Goal: Task Accomplishment & Management: Use online tool/utility

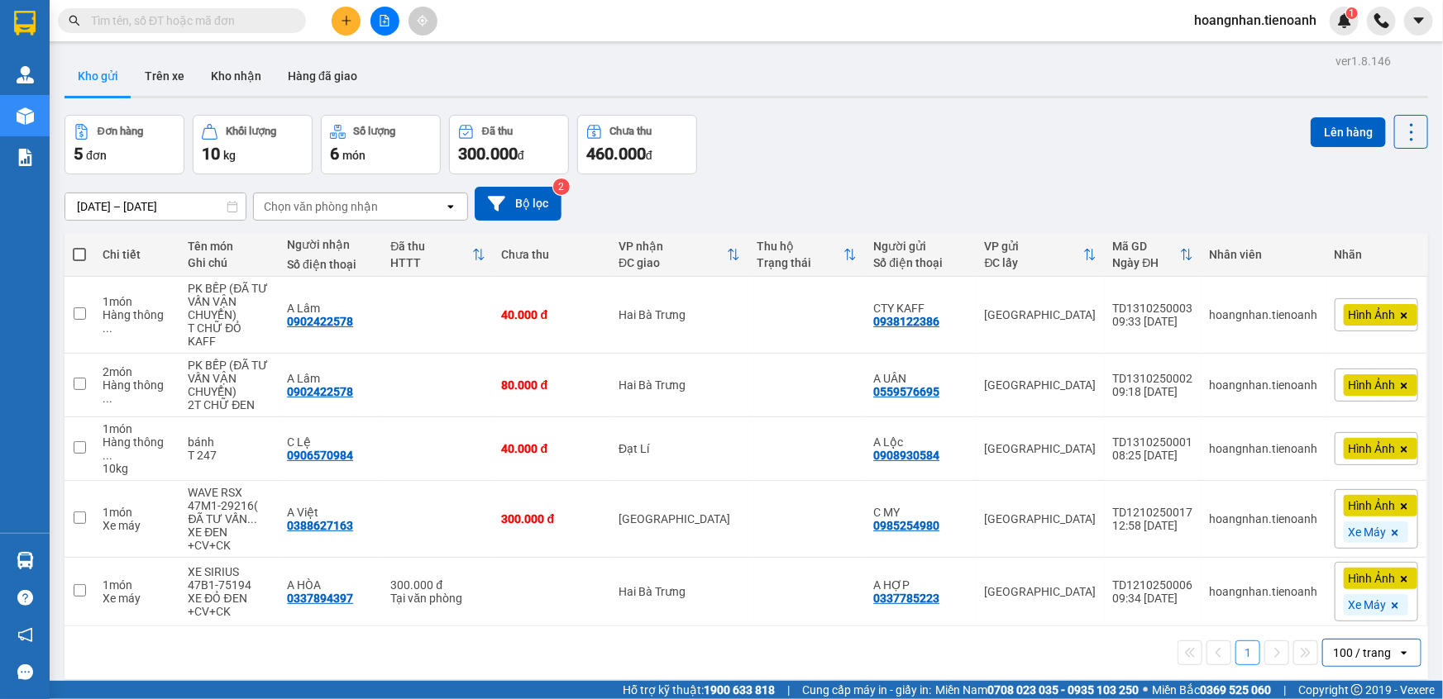
click at [1247, 25] on span "hoangnhan.tienoanh" at bounding box center [1254, 20] width 149 height 21
click at [1229, 50] on span "Đăng xuất" at bounding box center [1262, 51] width 114 height 18
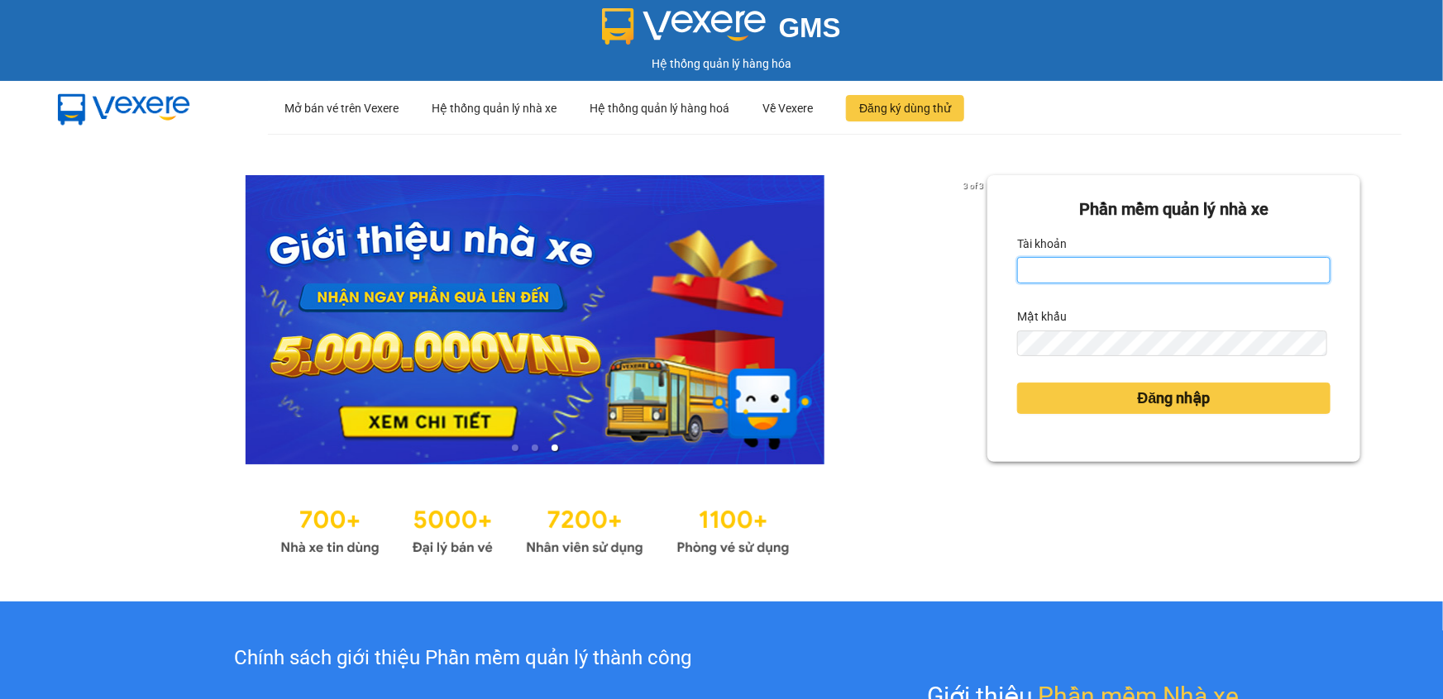
click at [1061, 269] on input "Tài khoản" at bounding box center [1173, 270] width 313 height 26
type input "thanhhieu.tienoanh"
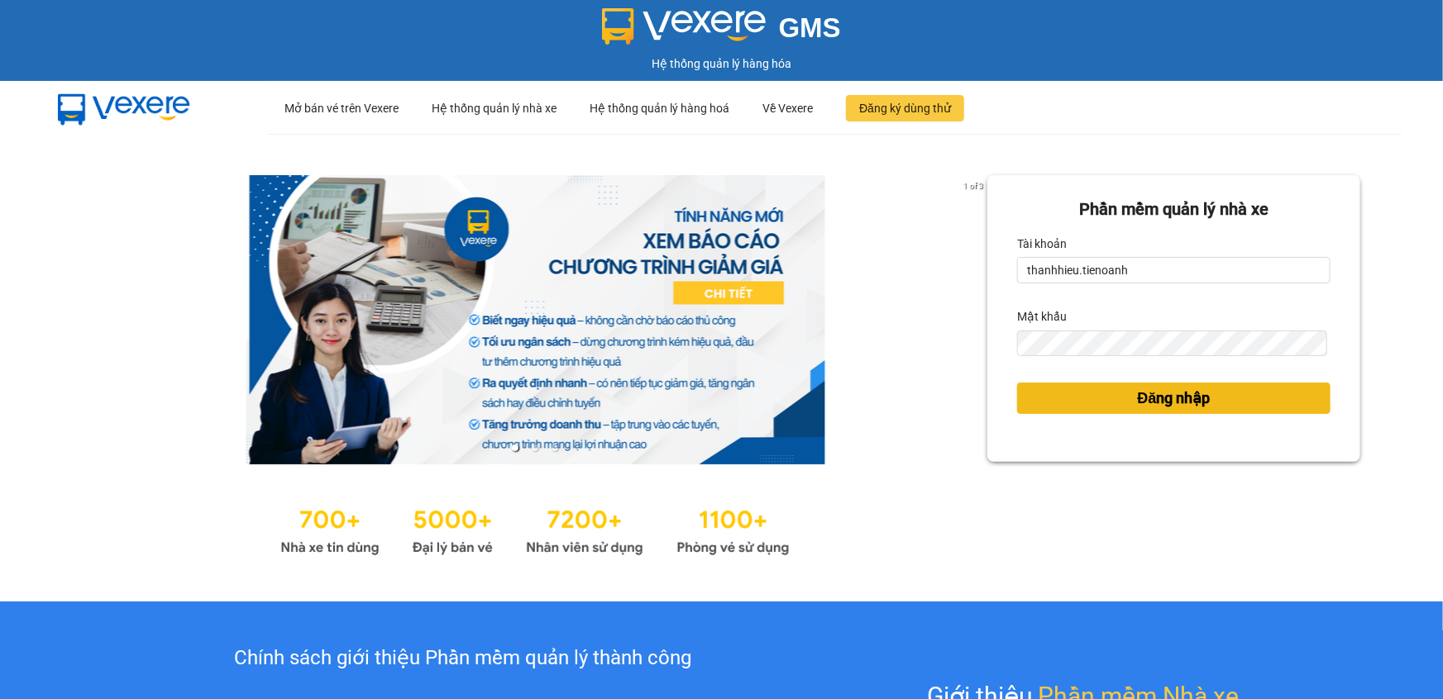
click at [1137, 394] on span "Đăng nhập" at bounding box center [1173, 398] width 73 height 23
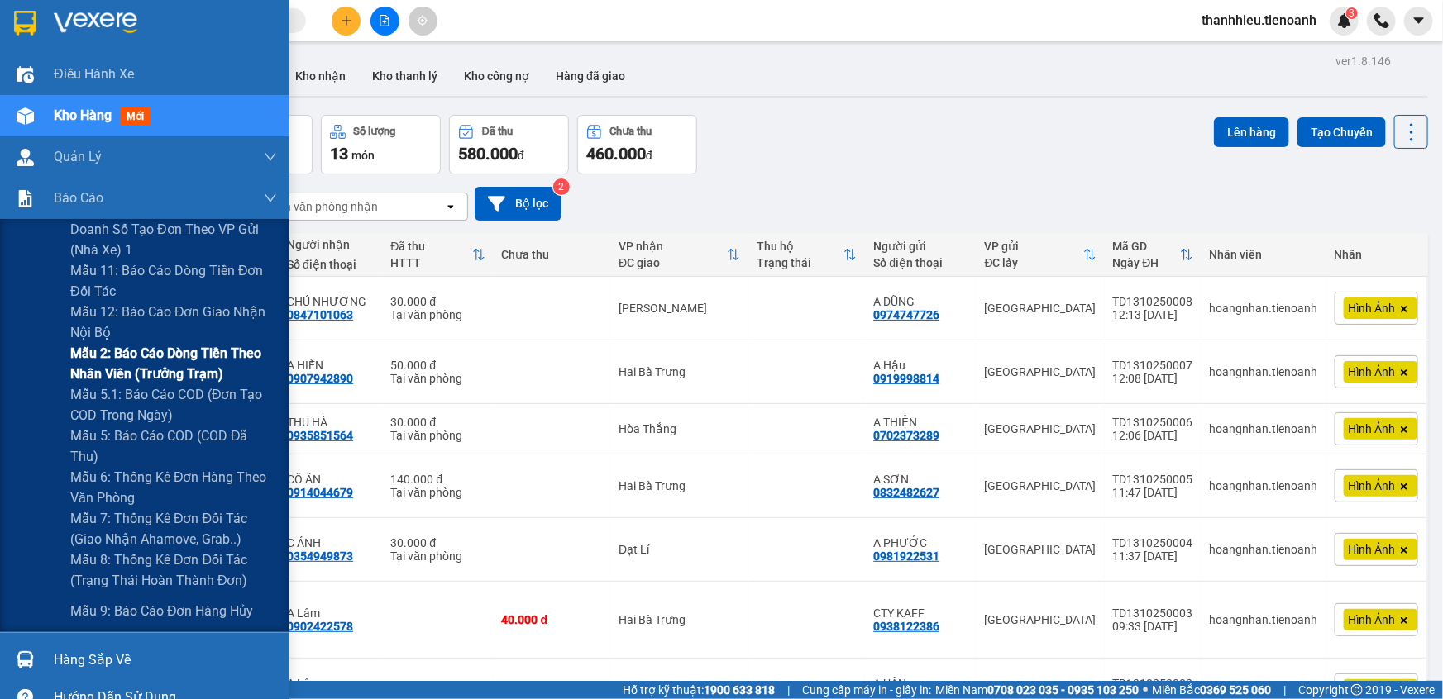
click at [145, 363] on span "Mẫu 2: Báo cáo dòng tiền theo nhân viên (Trưởng Trạm)" at bounding box center [173, 363] width 207 height 41
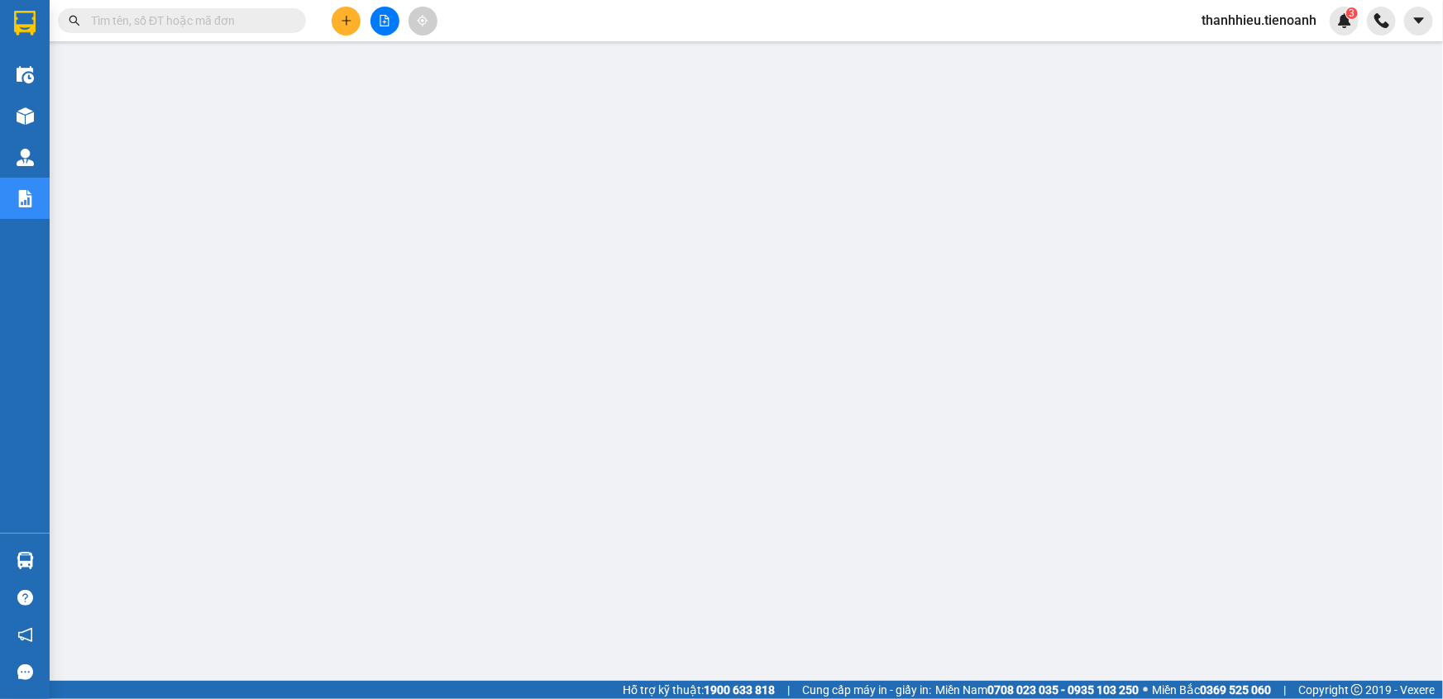
click at [1255, 18] on span "thanhhieu.tienoanh" at bounding box center [1258, 20] width 141 height 21
click at [1247, 52] on span "Đăng xuất" at bounding box center [1266, 51] width 107 height 18
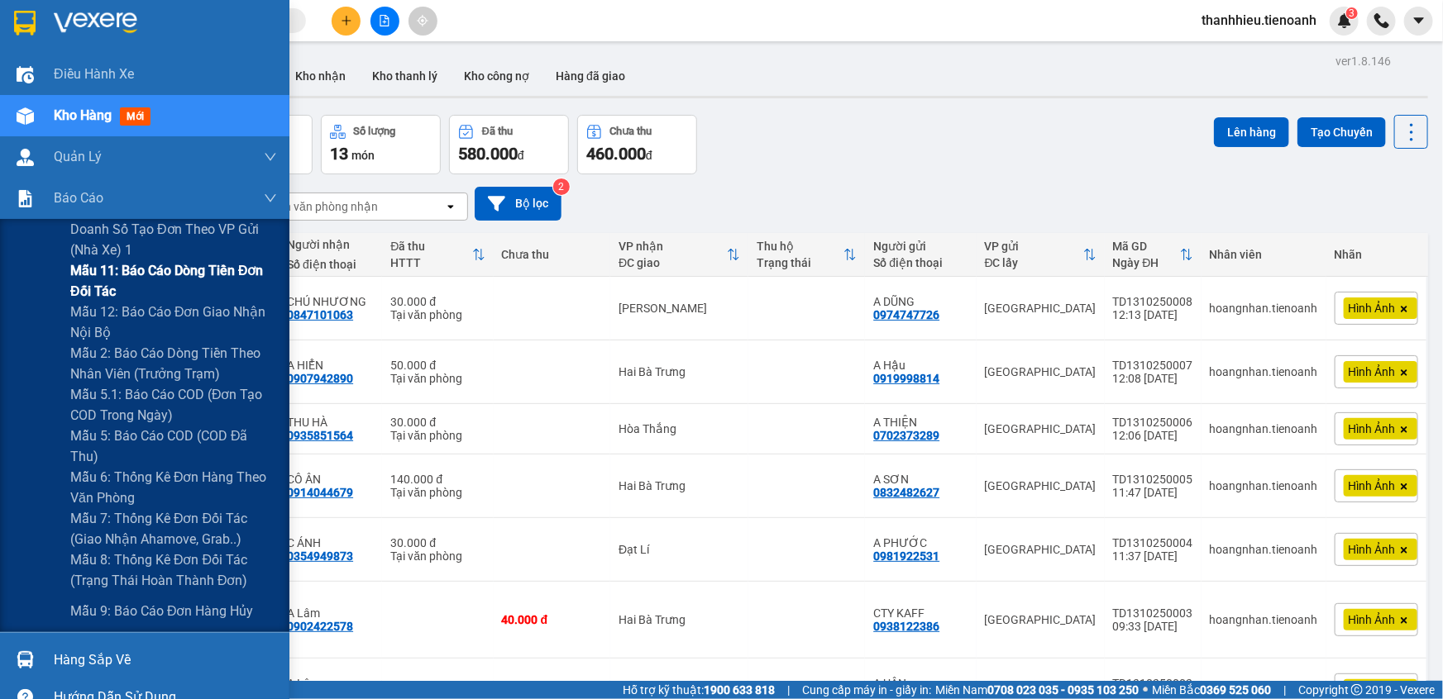
click at [136, 290] on span "Mẫu 11: Báo cáo dòng tiền đơn đối tác" at bounding box center [173, 280] width 207 height 41
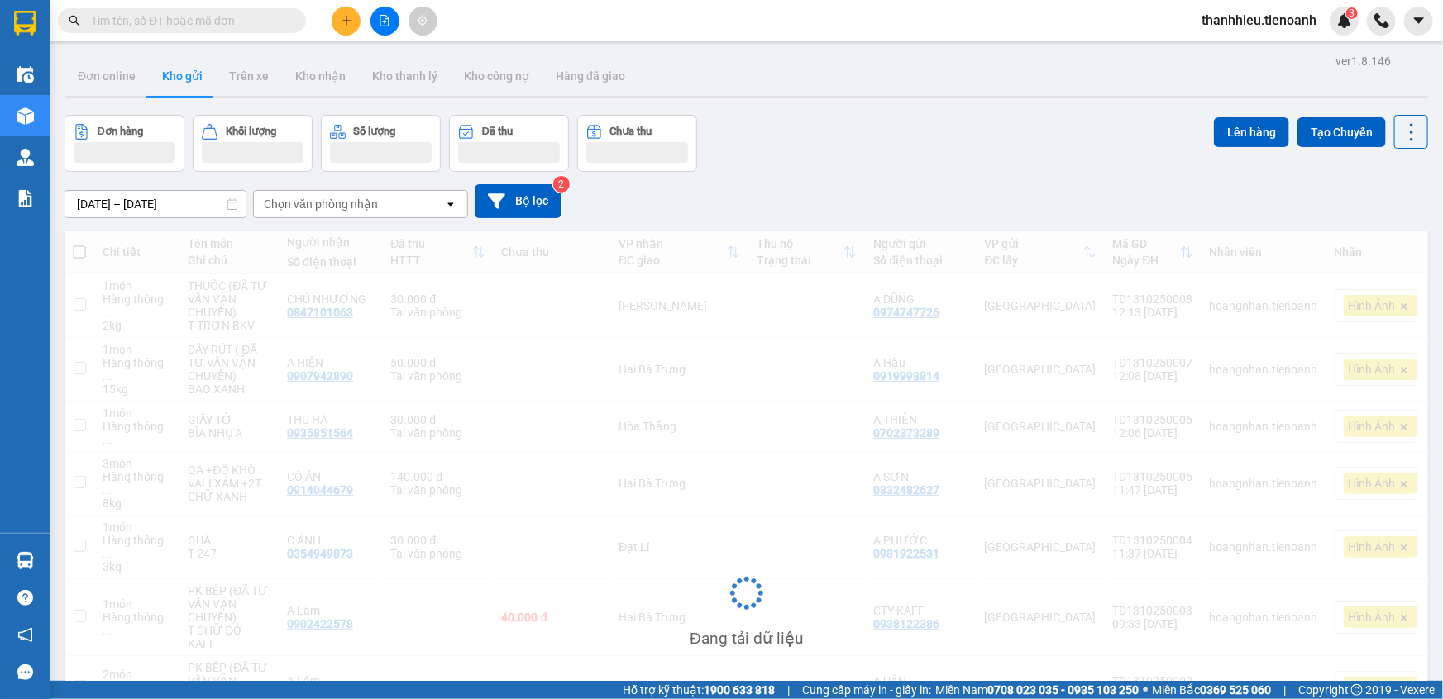
click at [234, 14] on input "text" at bounding box center [188, 21] width 195 height 18
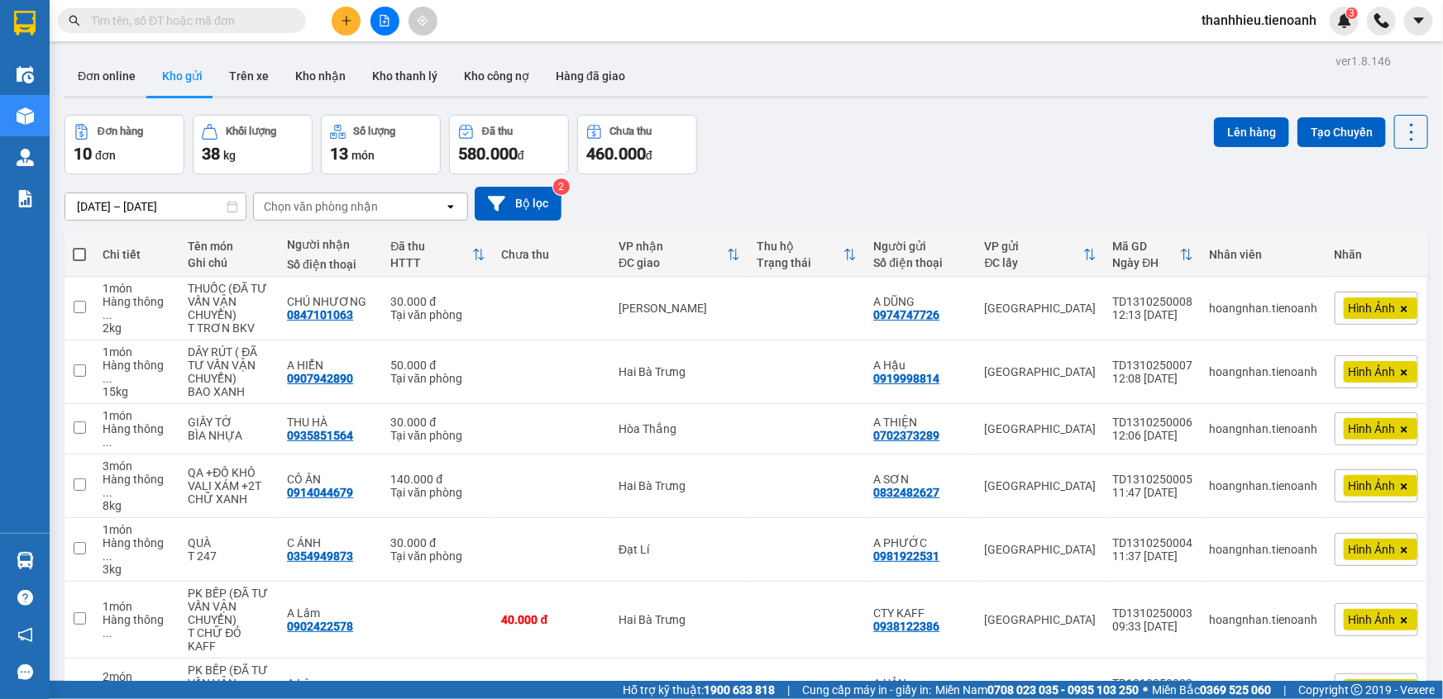
click at [226, 19] on input "text" at bounding box center [188, 21] width 195 height 18
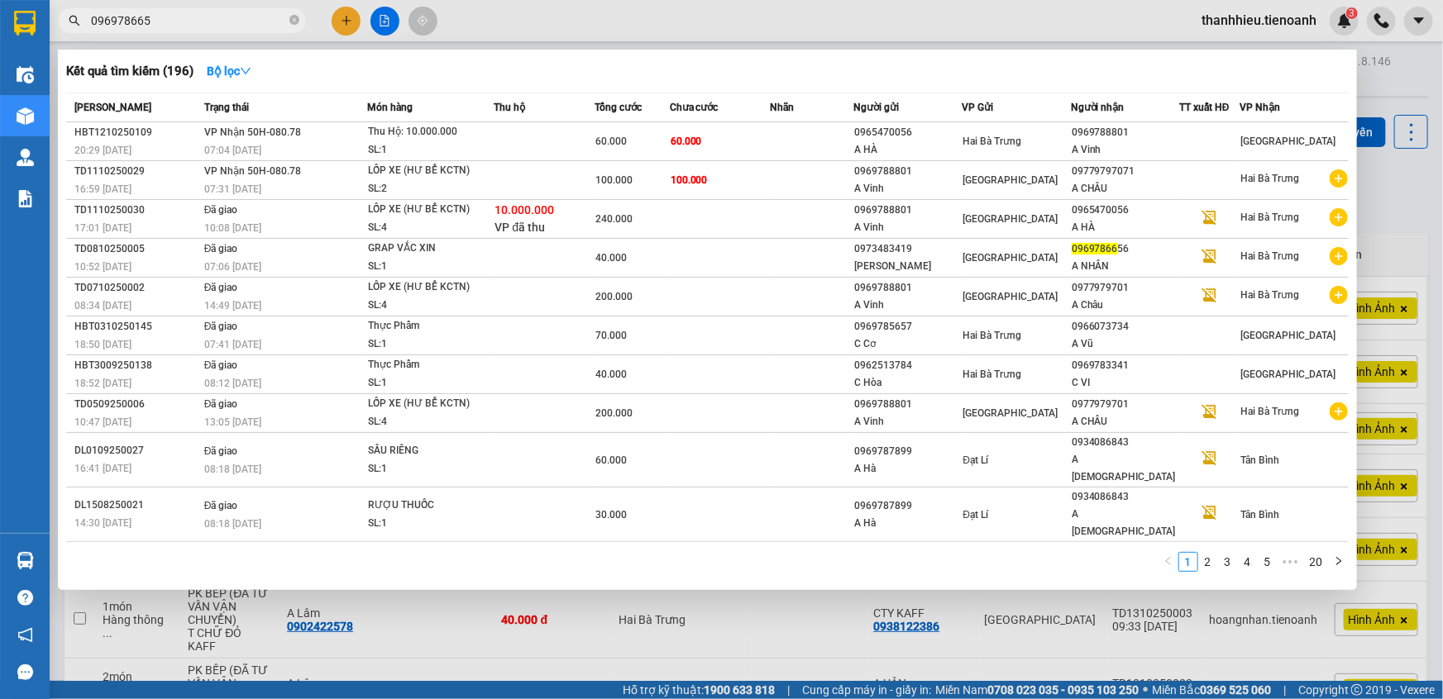
type input "0969786656"
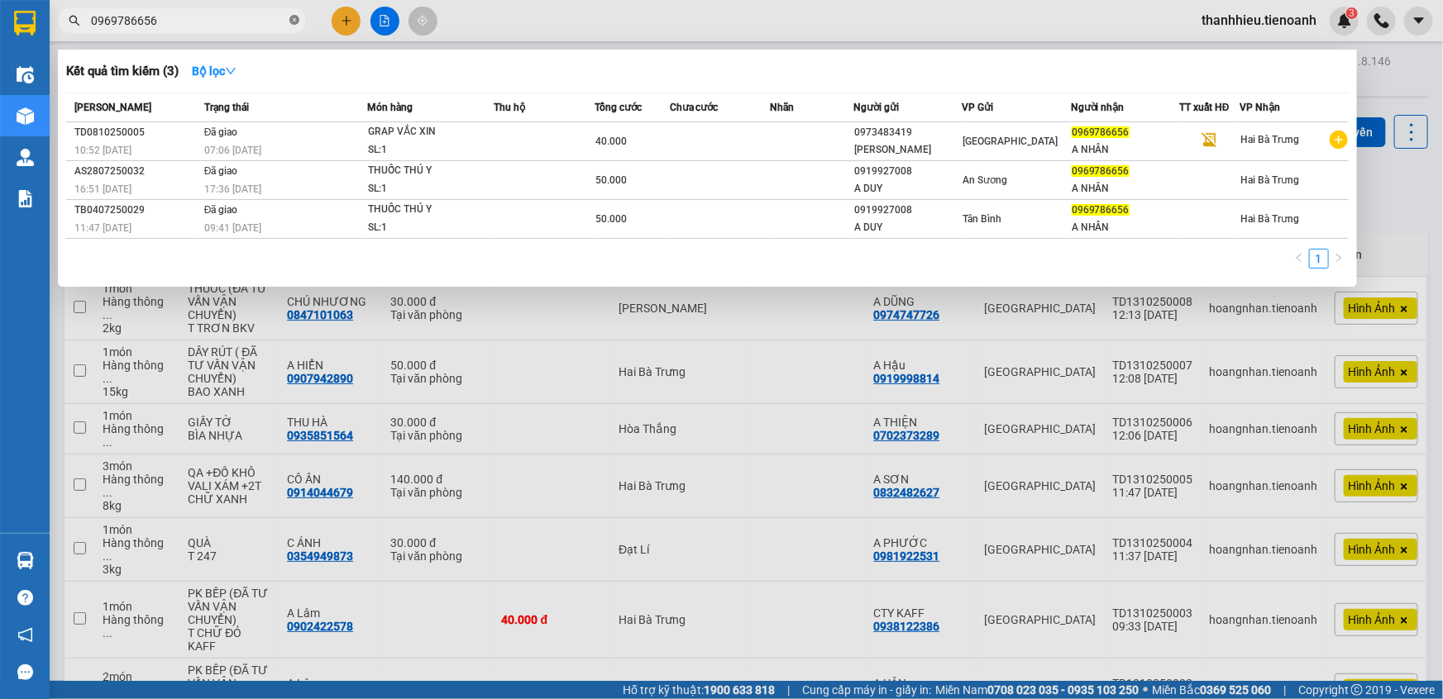
click at [289, 16] on icon "close-circle" at bounding box center [294, 20] width 10 height 10
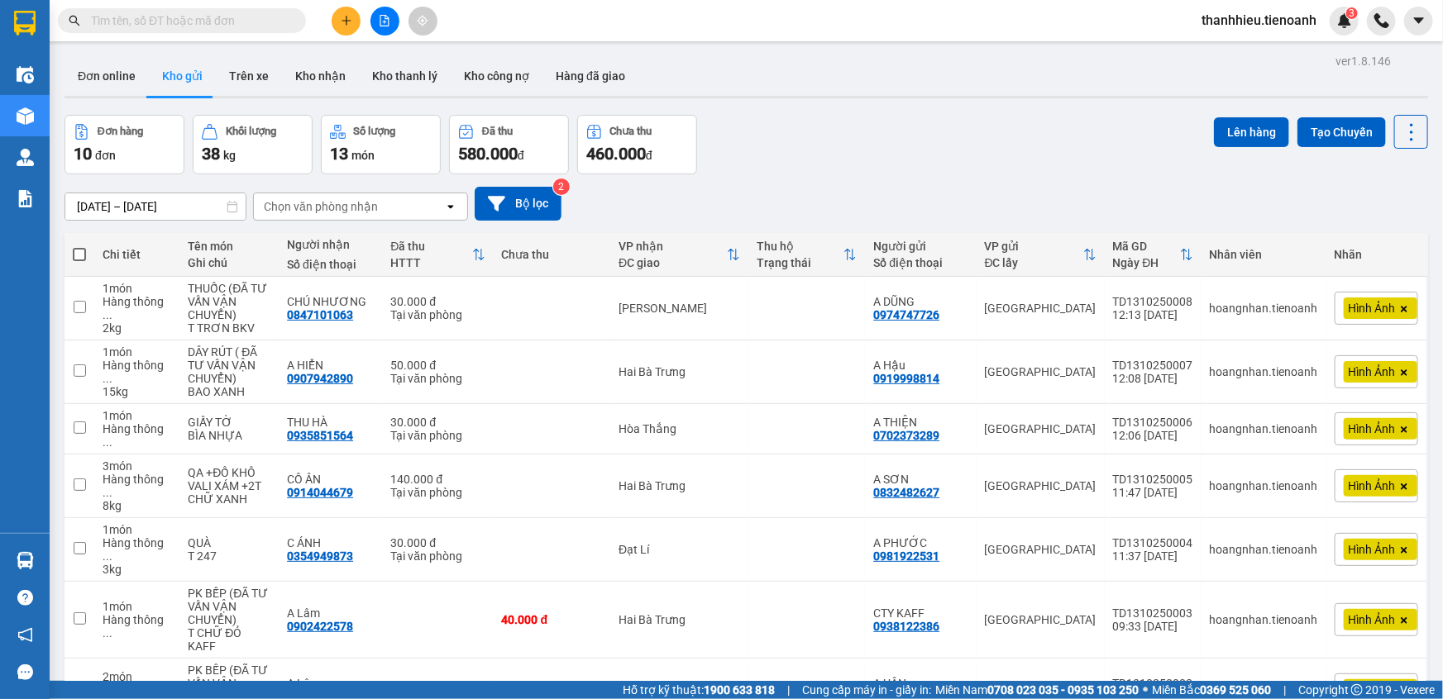
click at [216, 23] on input "text" at bounding box center [188, 21] width 195 height 18
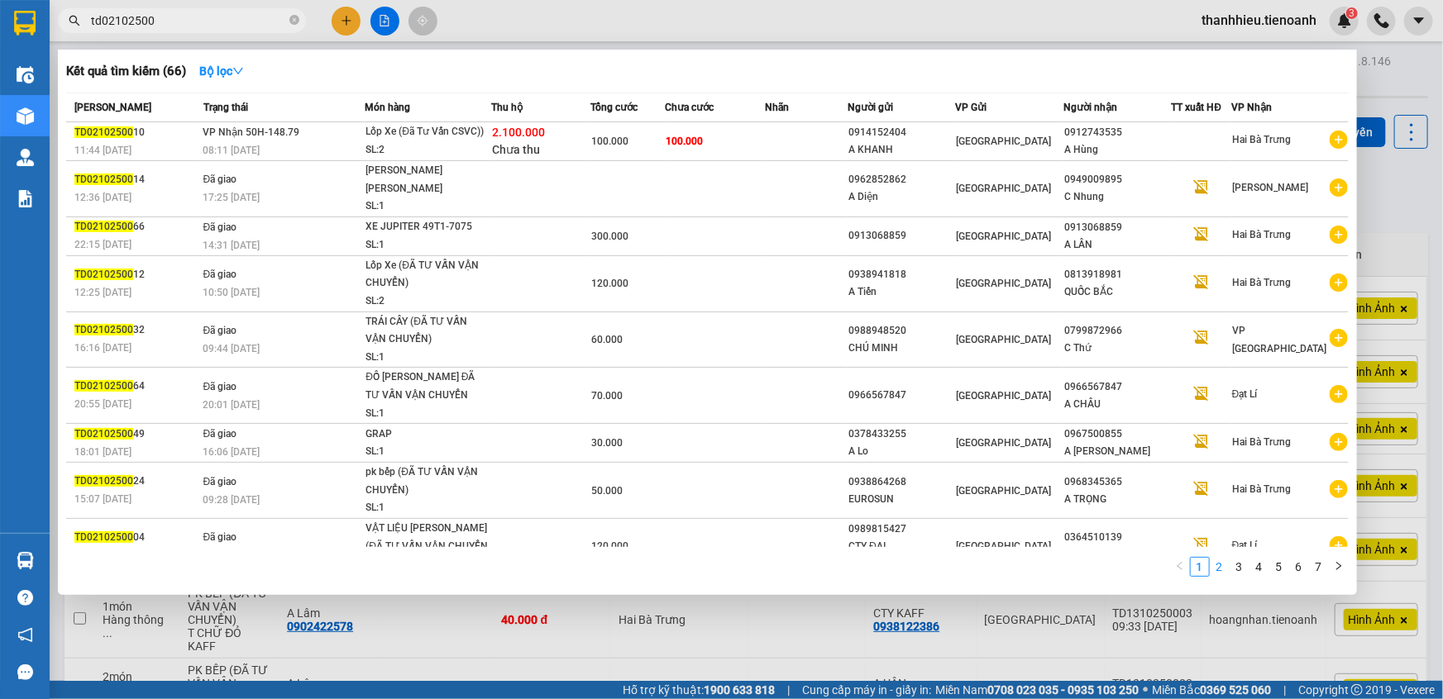
click at [1226, 570] on link "2" at bounding box center [1219, 567] width 18 height 18
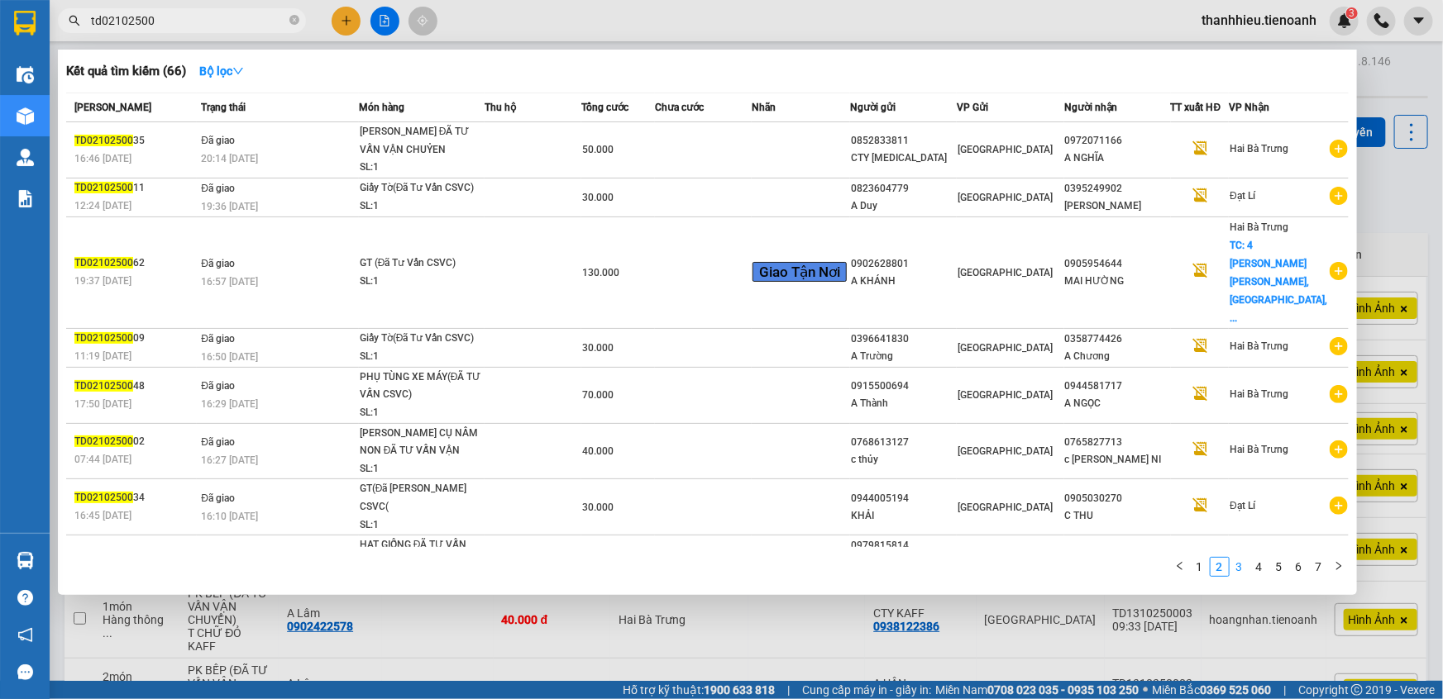
click at [1240, 571] on link "3" at bounding box center [1239, 567] width 18 height 18
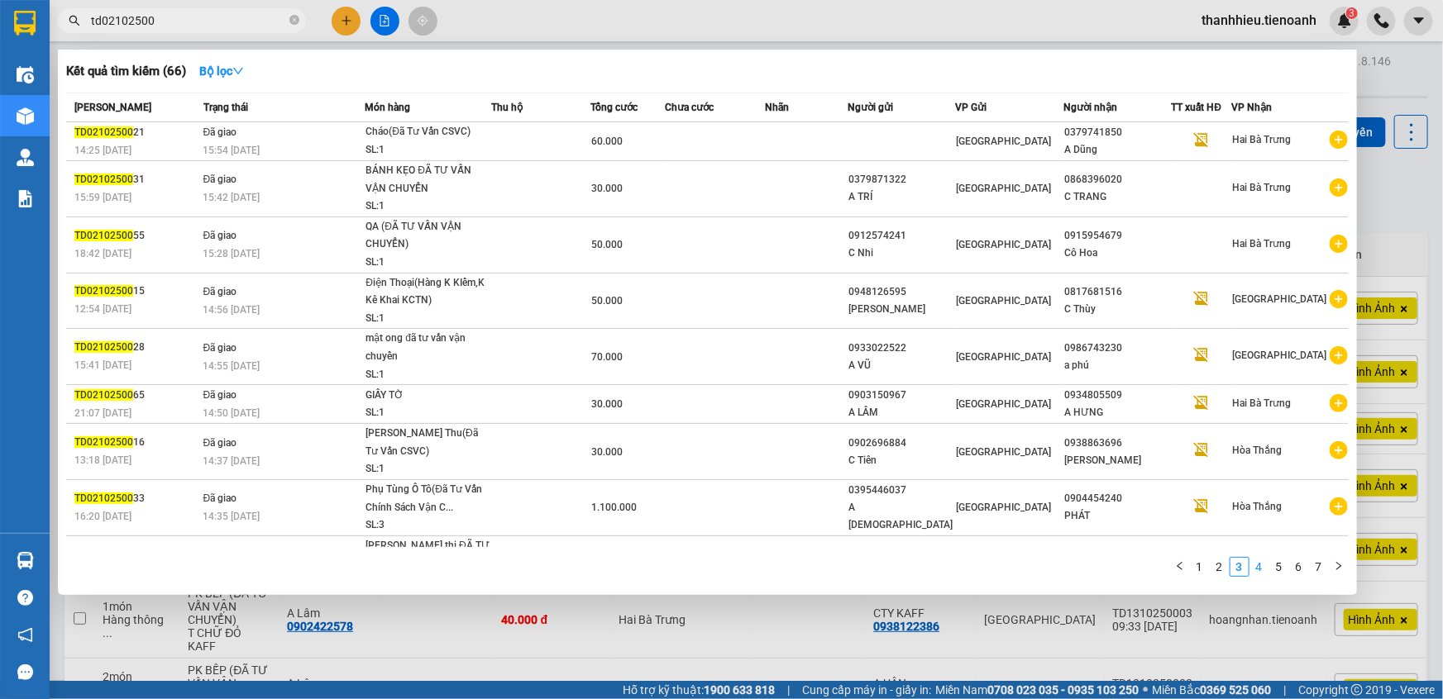
click at [1257, 570] on link "4" at bounding box center [1259, 567] width 18 height 18
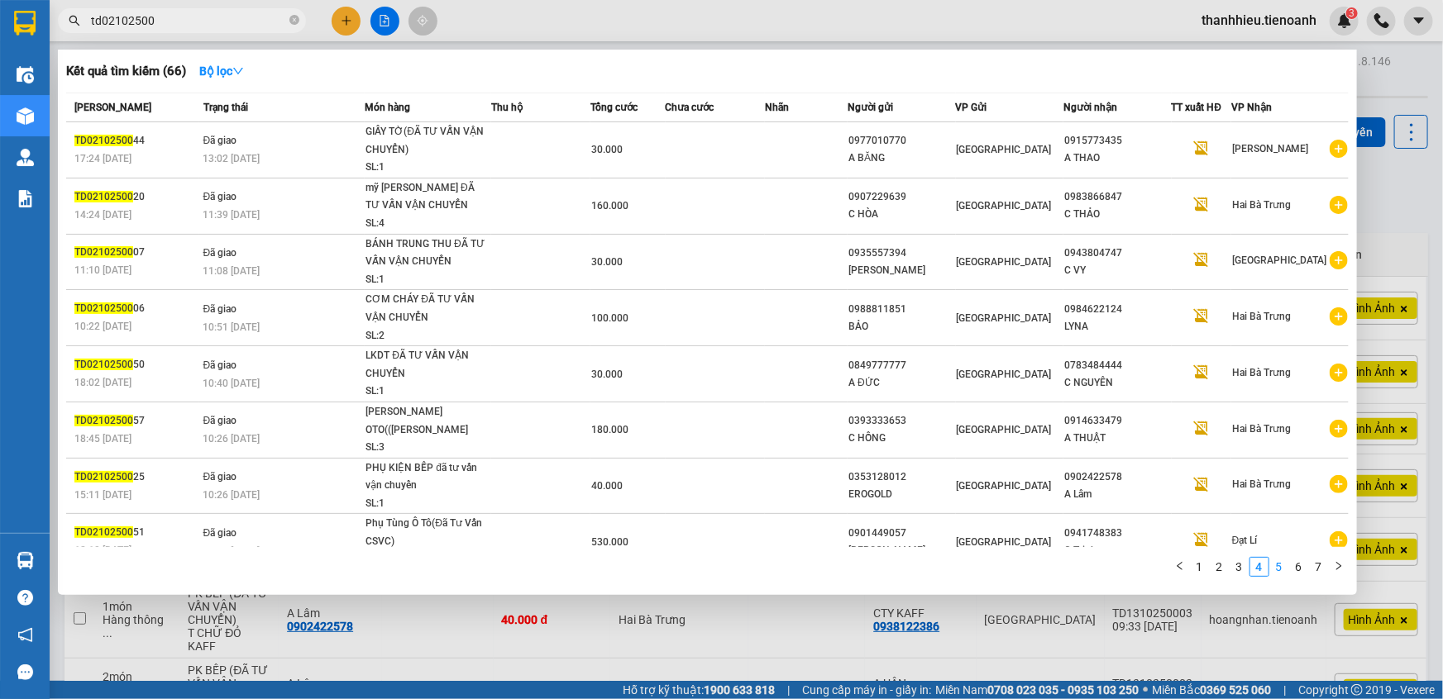
click at [1281, 574] on link "5" at bounding box center [1279, 567] width 18 height 18
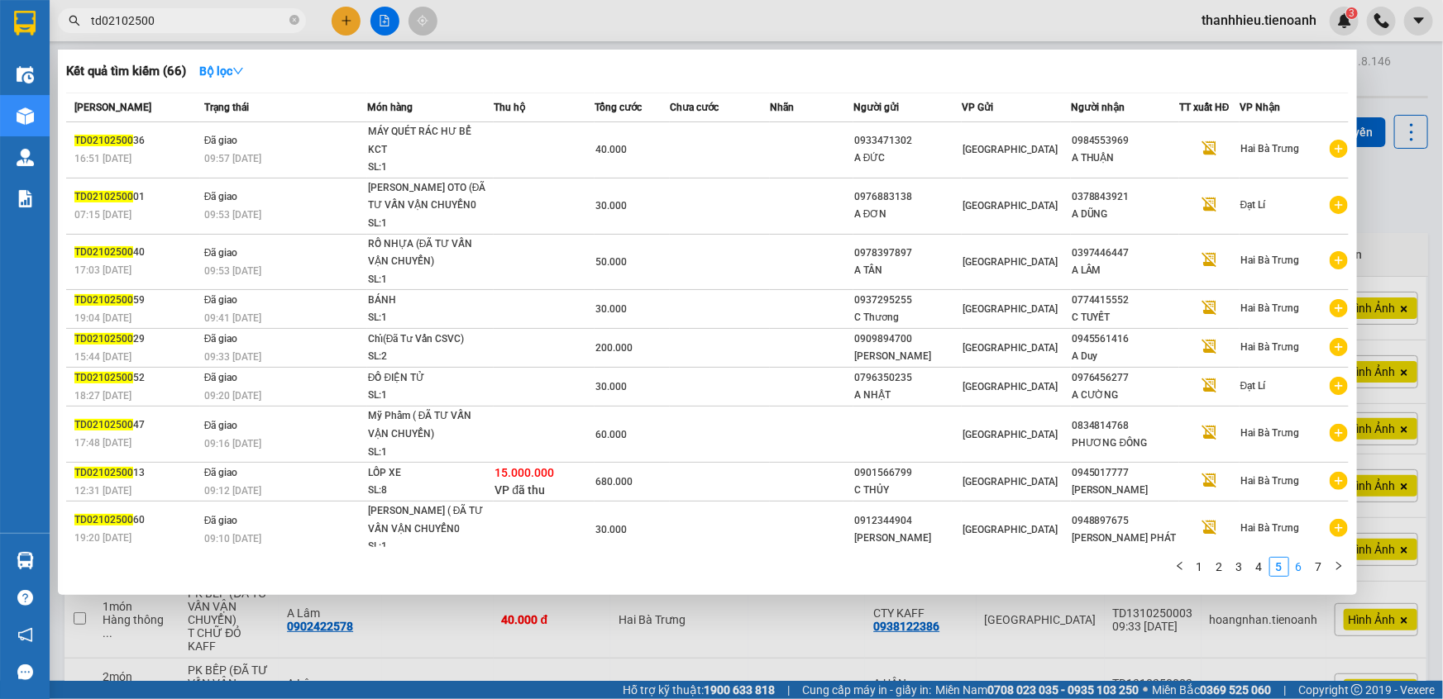
click at [1295, 571] on link "6" at bounding box center [1299, 567] width 18 height 18
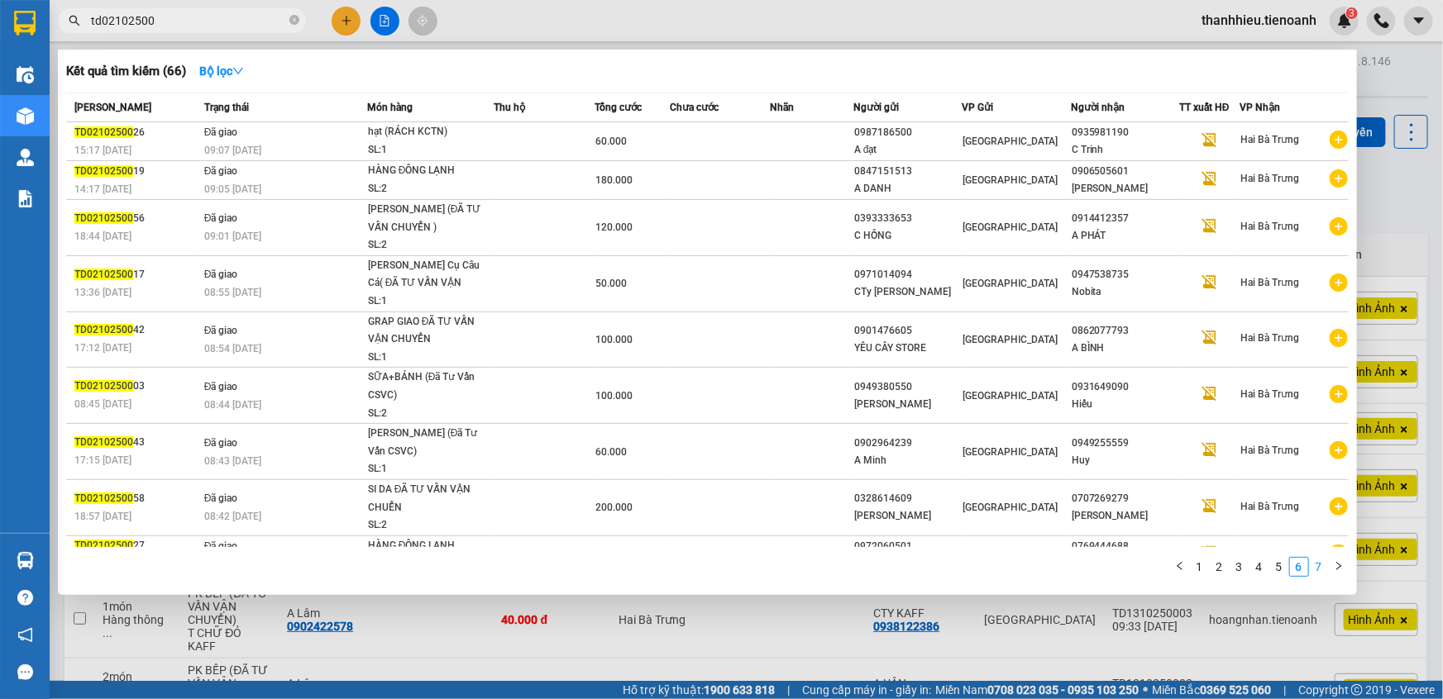
click at [1324, 570] on link "7" at bounding box center [1318, 567] width 18 height 18
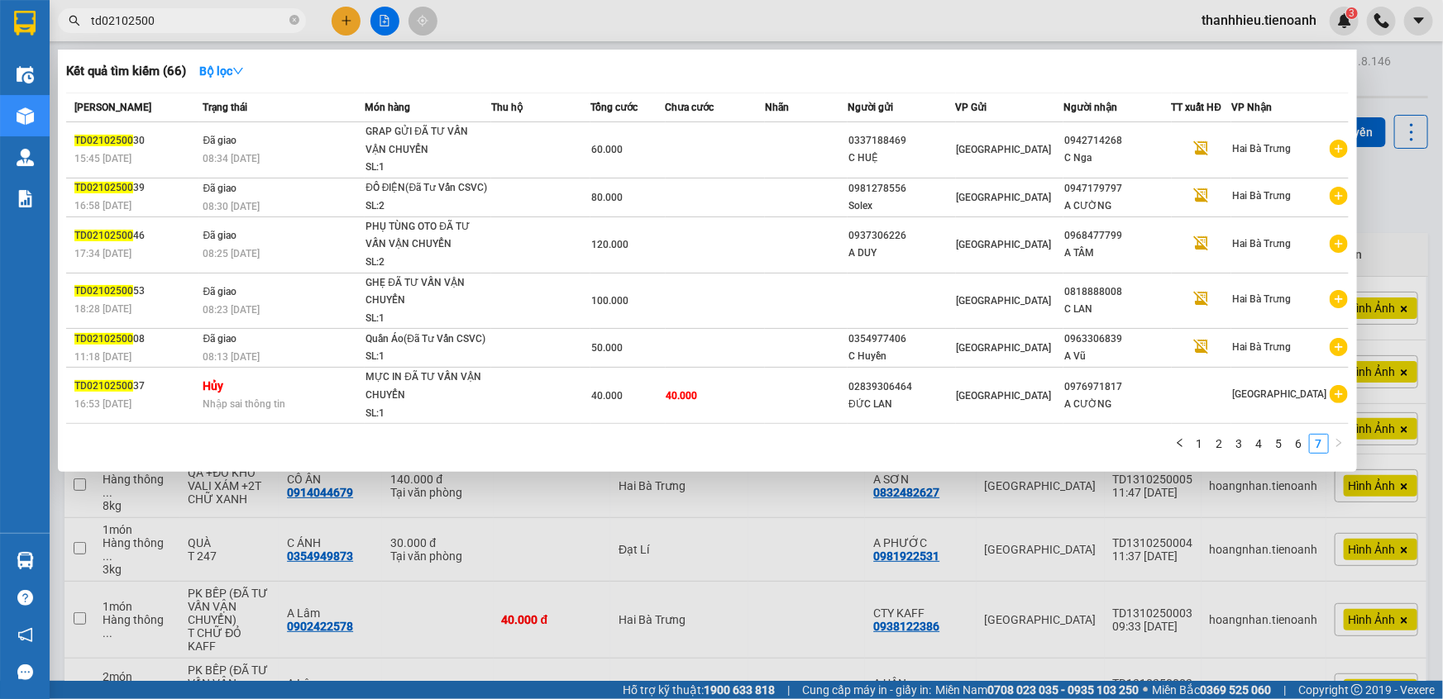
click at [114, 17] on input "td02102500" at bounding box center [188, 21] width 195 height 18
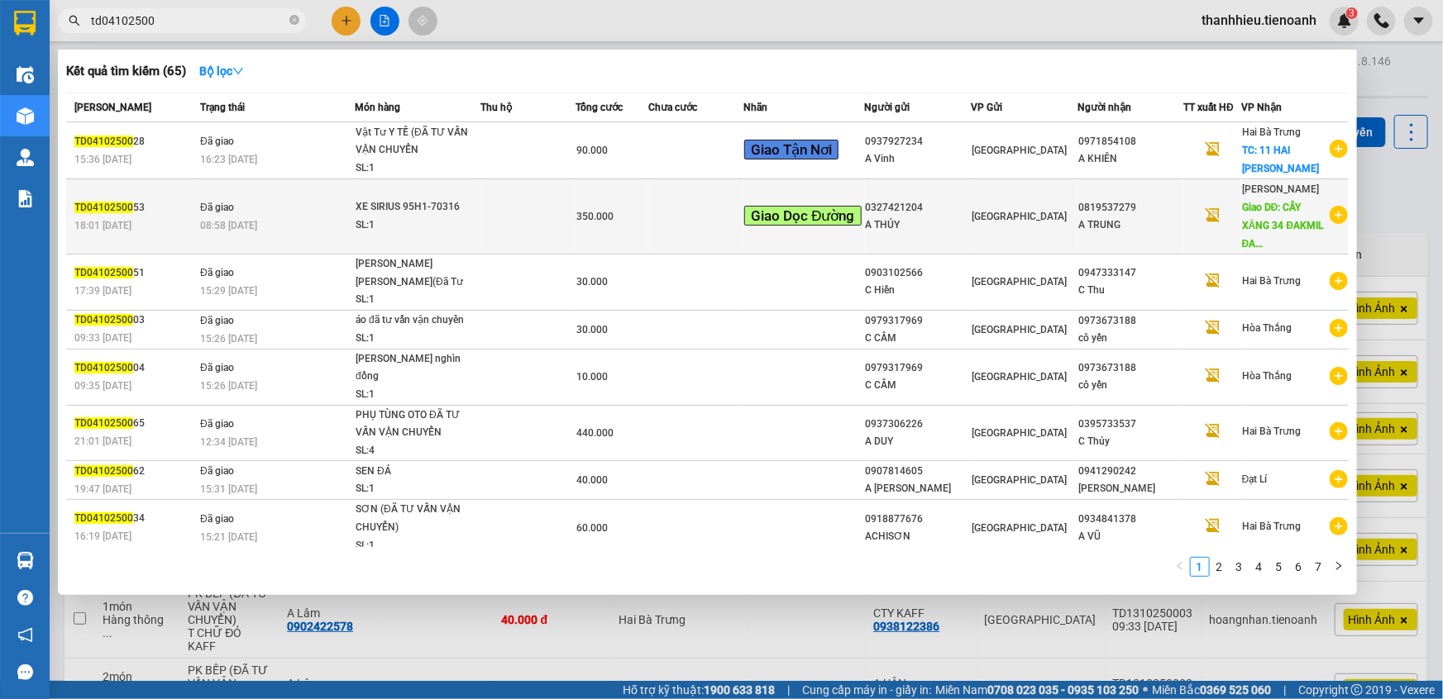
type input "td04102500"
click at [660, 227] on td at bounding box center [695, 216] width 95 height 75
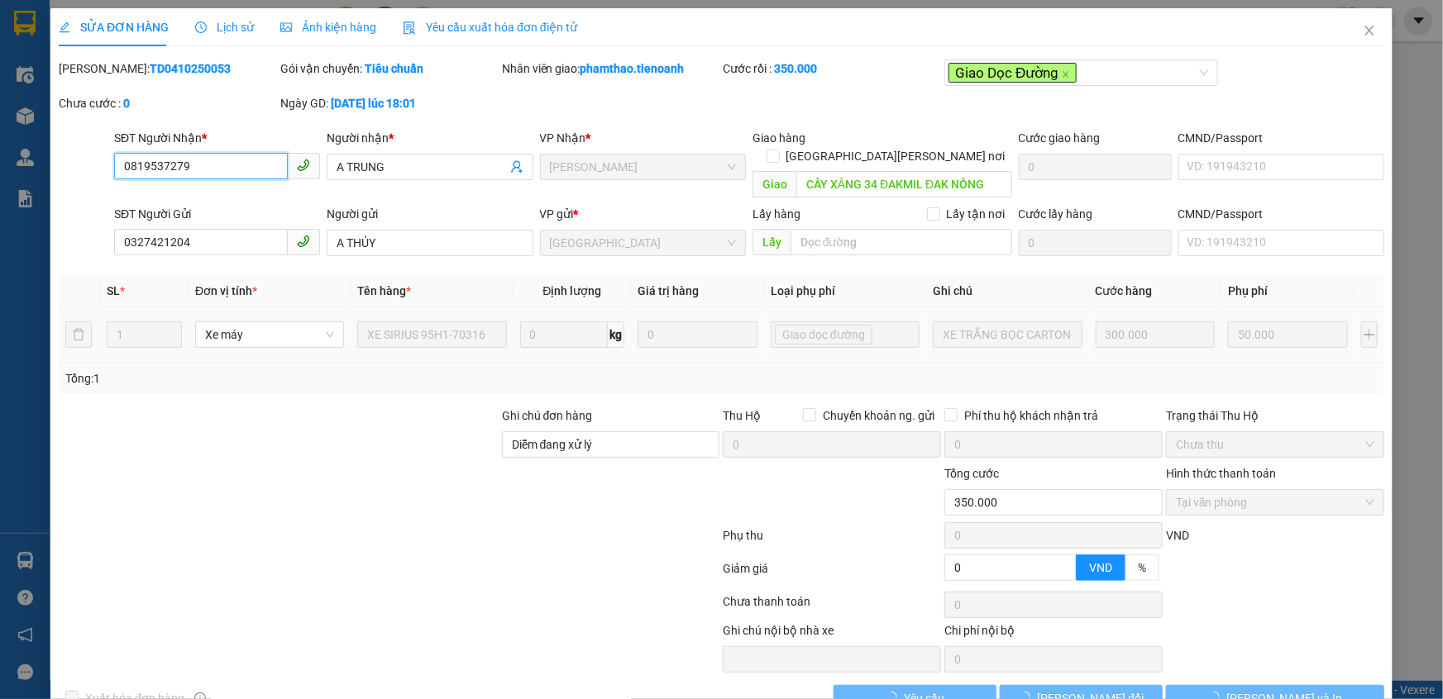
type input "0819537279"
type input "A TRUNG"
type input "CÂY XĂNG 34 ĐAKMIL ĐAK NÔNG"
type input "0327421204"
type input "A THỦY"
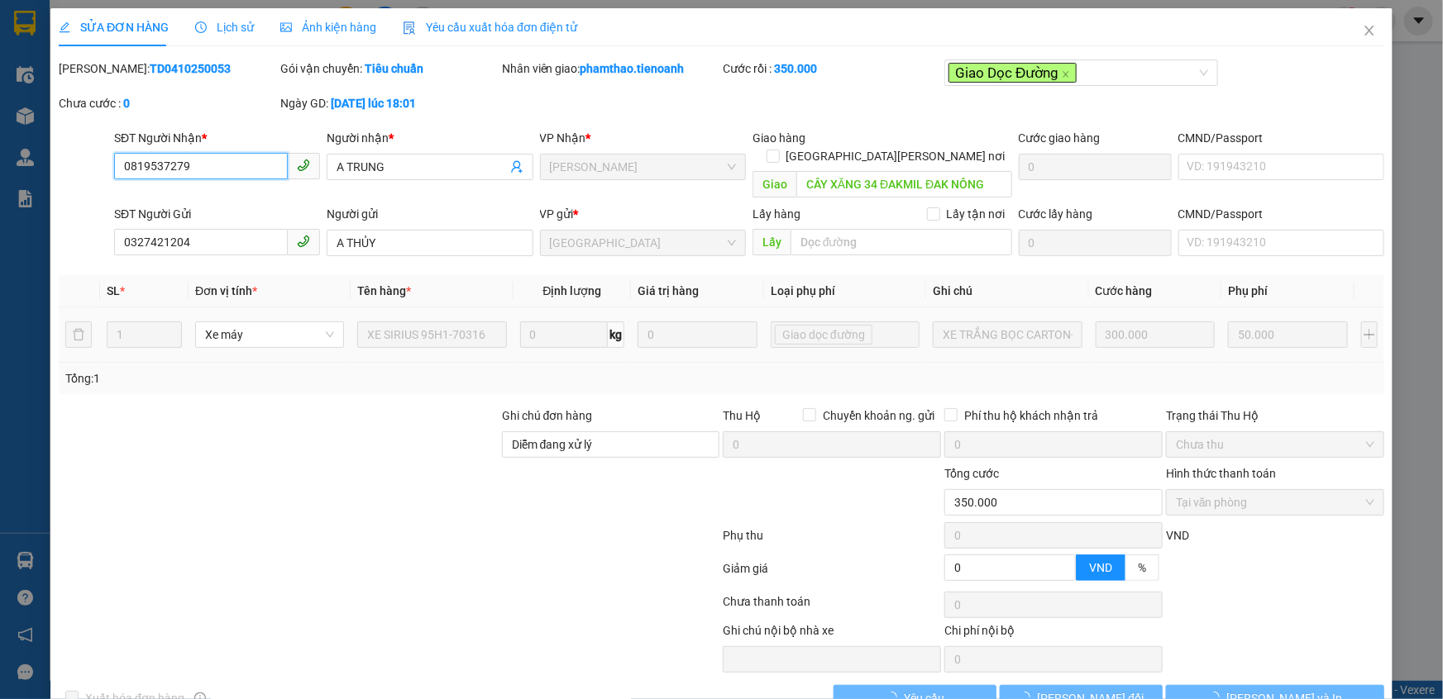
type input "Diễm đang xử lý"
type input "0"
type input "350.000"
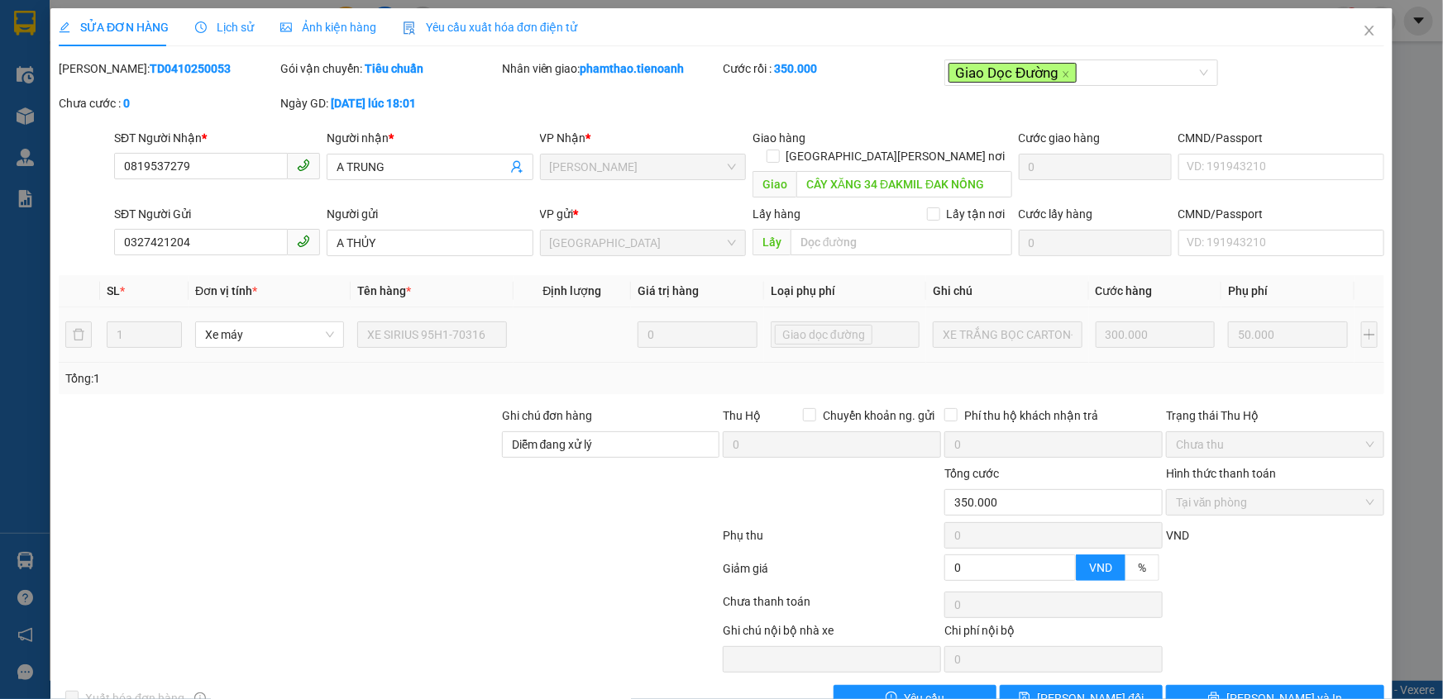
drag, startPoint x: 100, startPoint y: 63, endPoint x: 203, endPoint y: 62, distance: 103.3
click at [203, 62] on div "Mã ĐH: TD0410250053" at bounding box center [168, 69] width 218 height 18
copy b "TD0410250053"
click at [1362, 27] on icon "close" at bounding box center [1368, 30] width 13 height 13
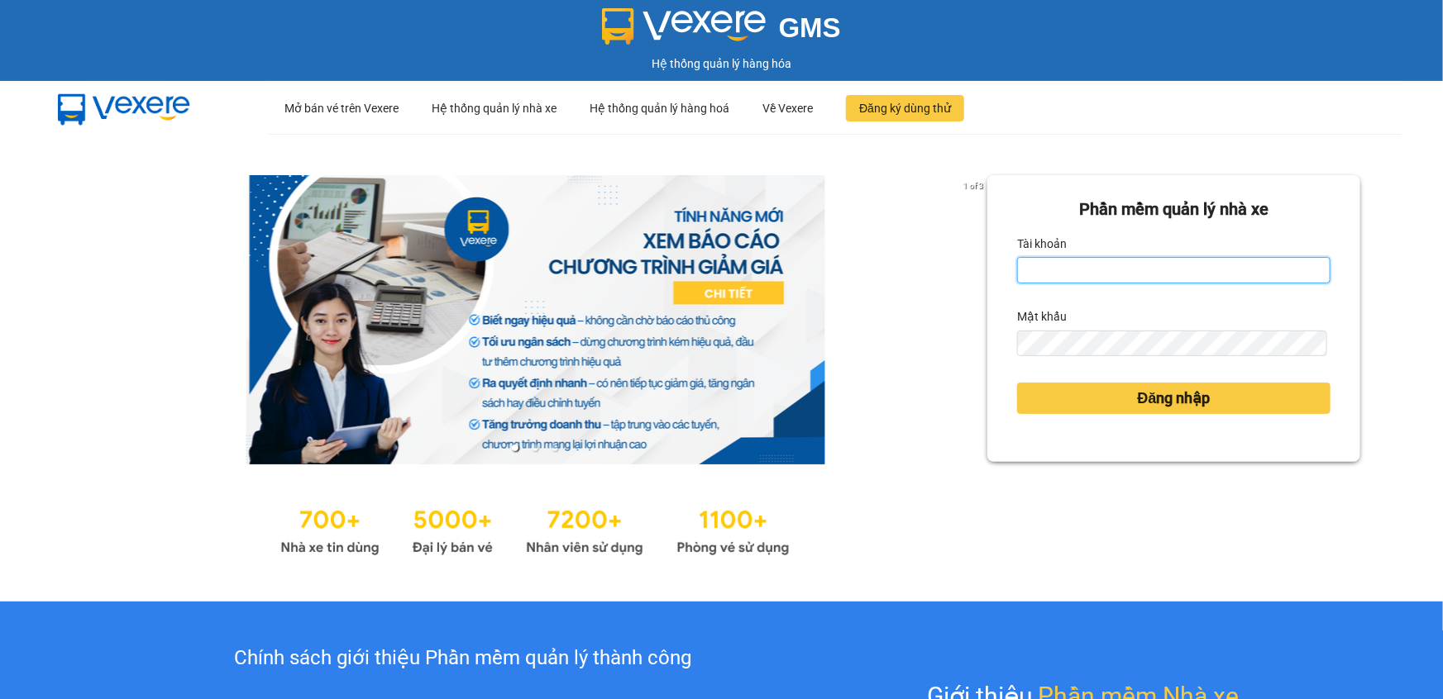
click at [1054, 273] on input "Tài khoản" at bounding box center [1173, 270] width 313 height 26
type input "vinhquang.tienoanh"
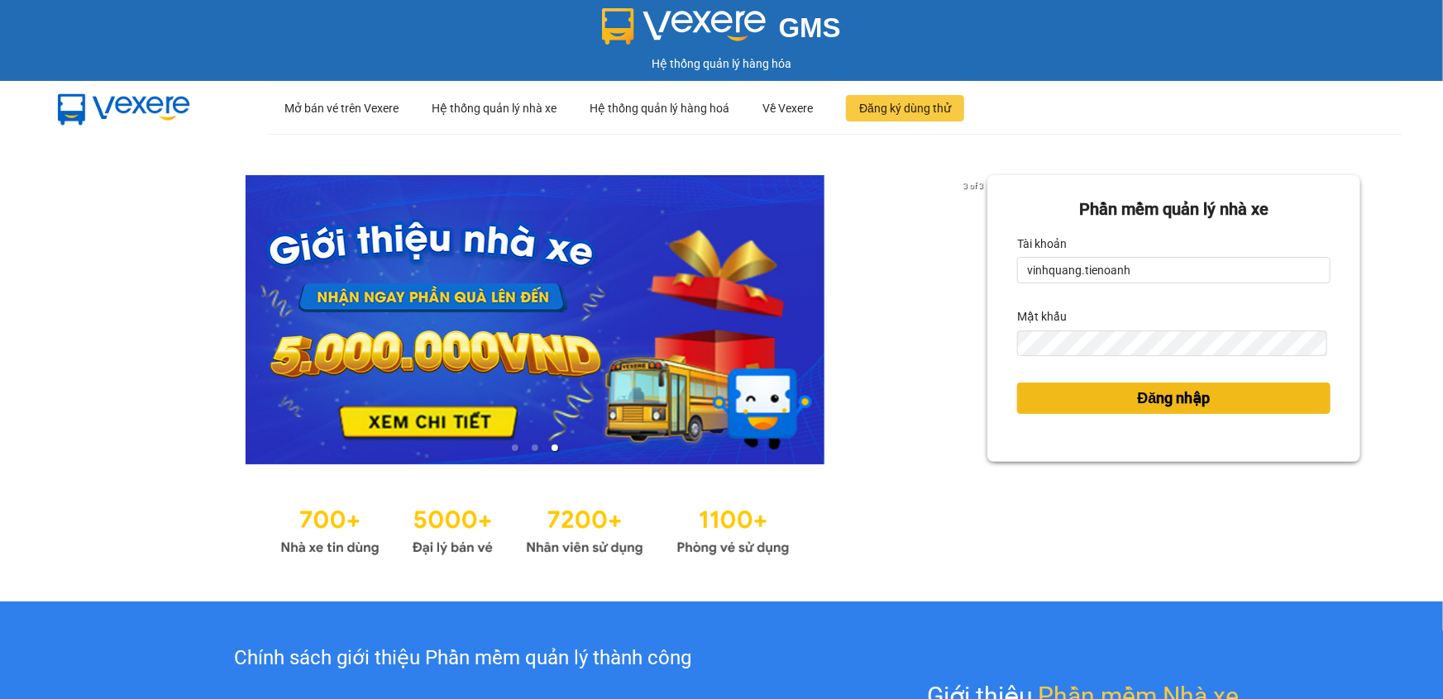
click at [1137, 404] on span "Đăng nhập" at bounding box center [1173, 398] width 73 height 23
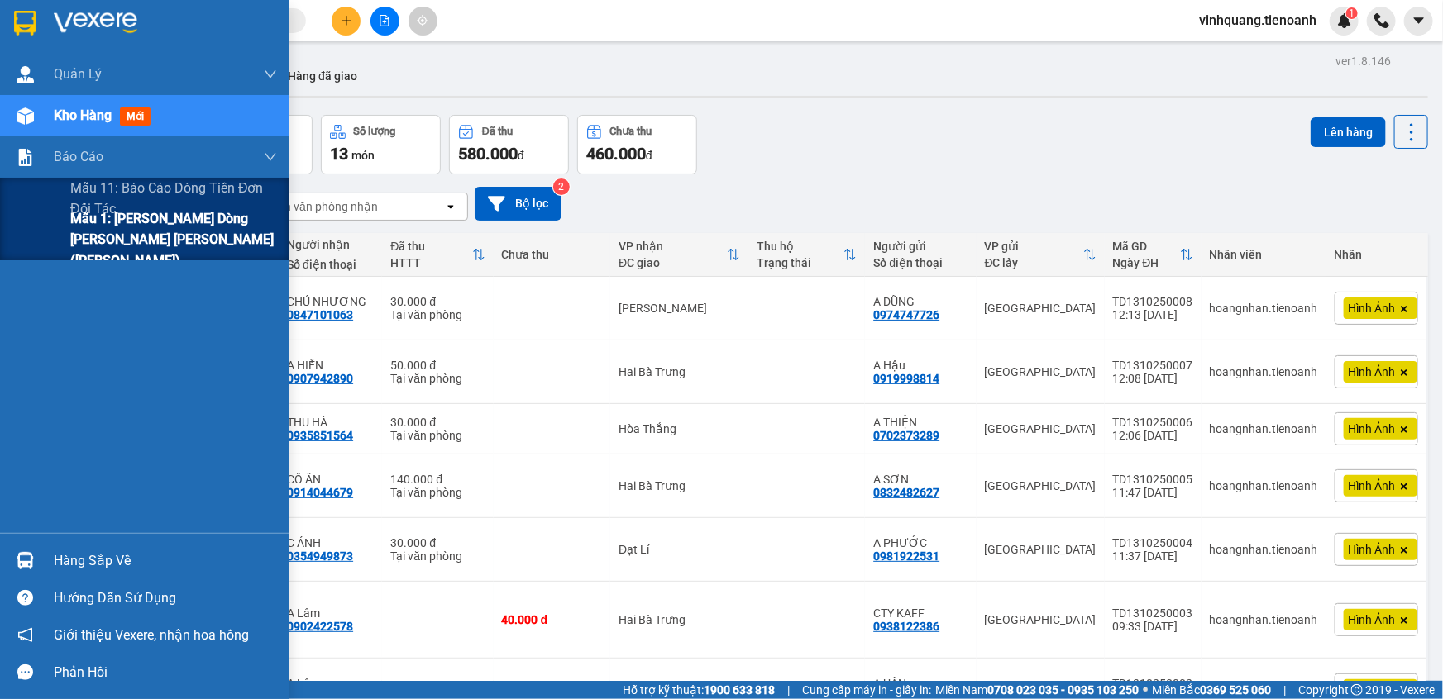
click at [110, 230] on span "Mẫu 1: Báo cáo dòng tiền theo nhân viên ([PERSON_NAME])" at bounding box center [173, 239] width 207 height 62
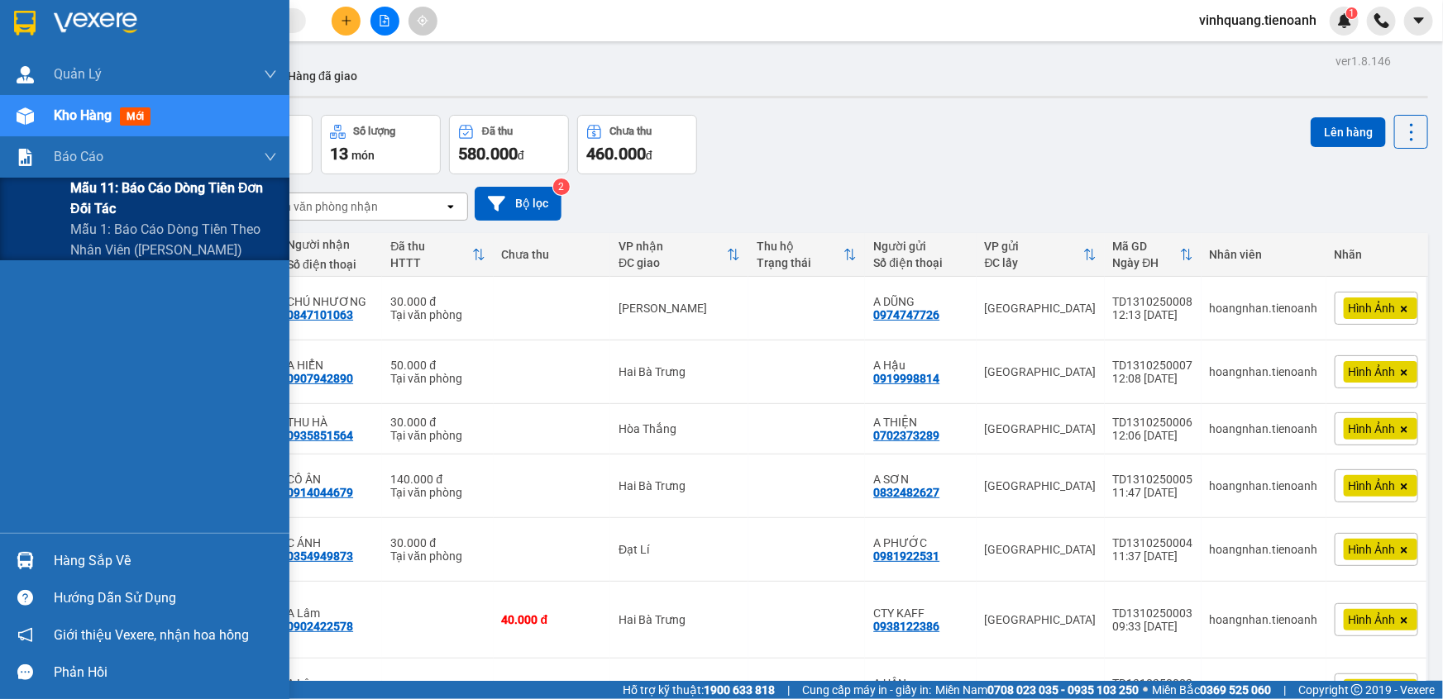
click at [110, 207] on span "Mẫu 11: Báo cáo dòng tiền đơn đối tác" at bounding box center [173, 198] width 207 height 41
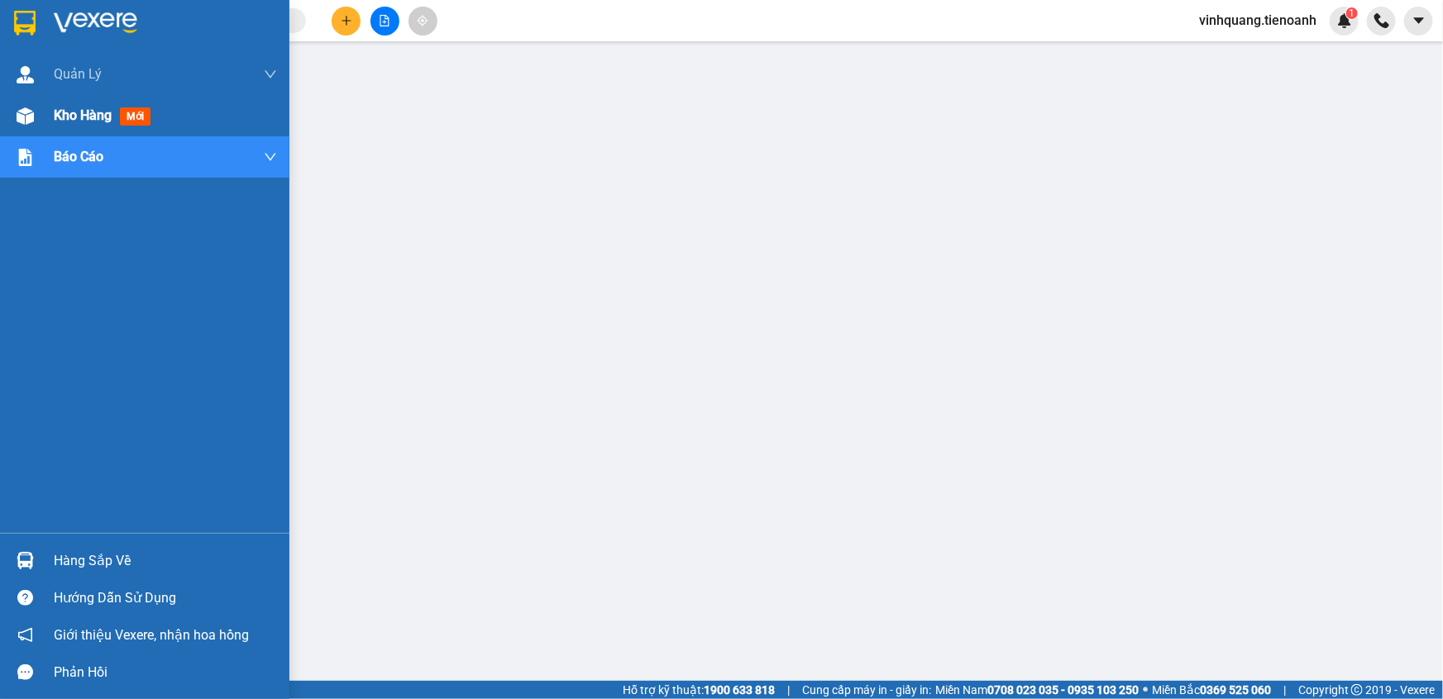
click at [32, 117] on img at bounding box center [25, 115] width 17 height 17
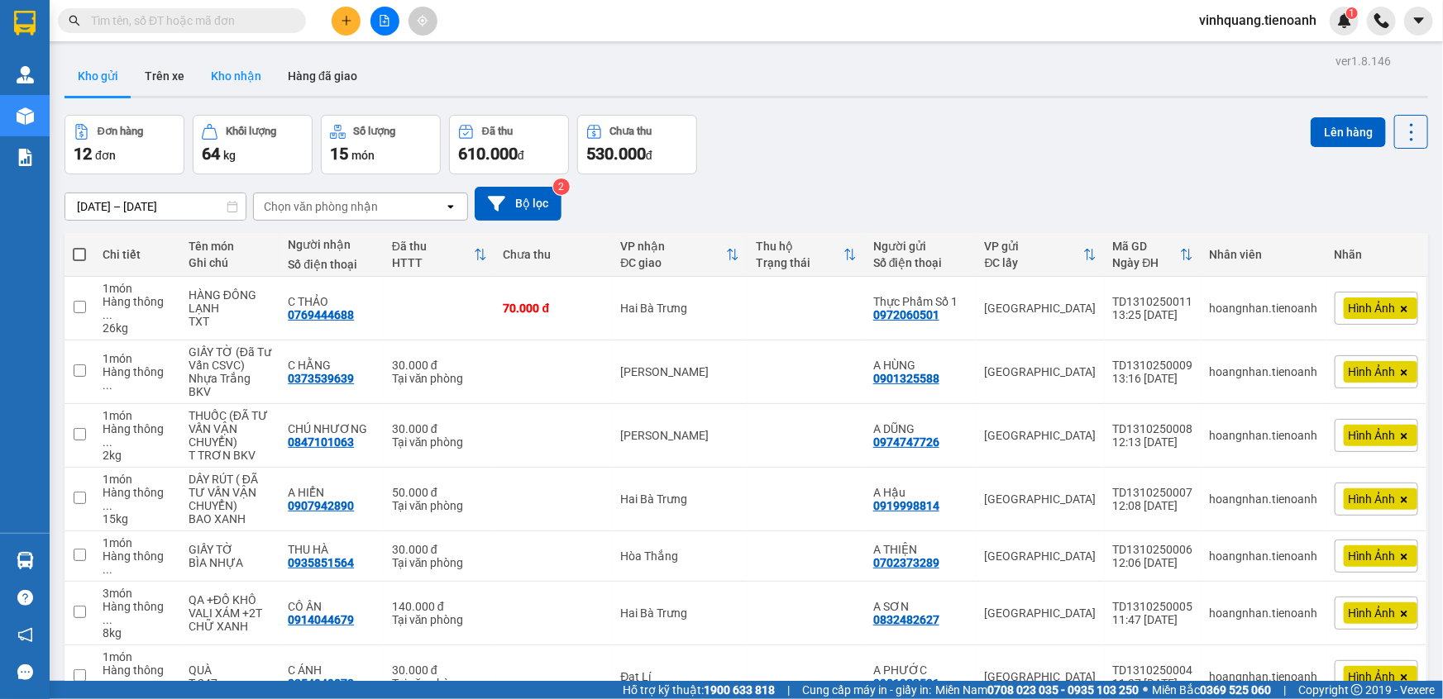
click at [236, 68] on button "Kho nhận" at bounding box center [236, 76] width 77 height 40
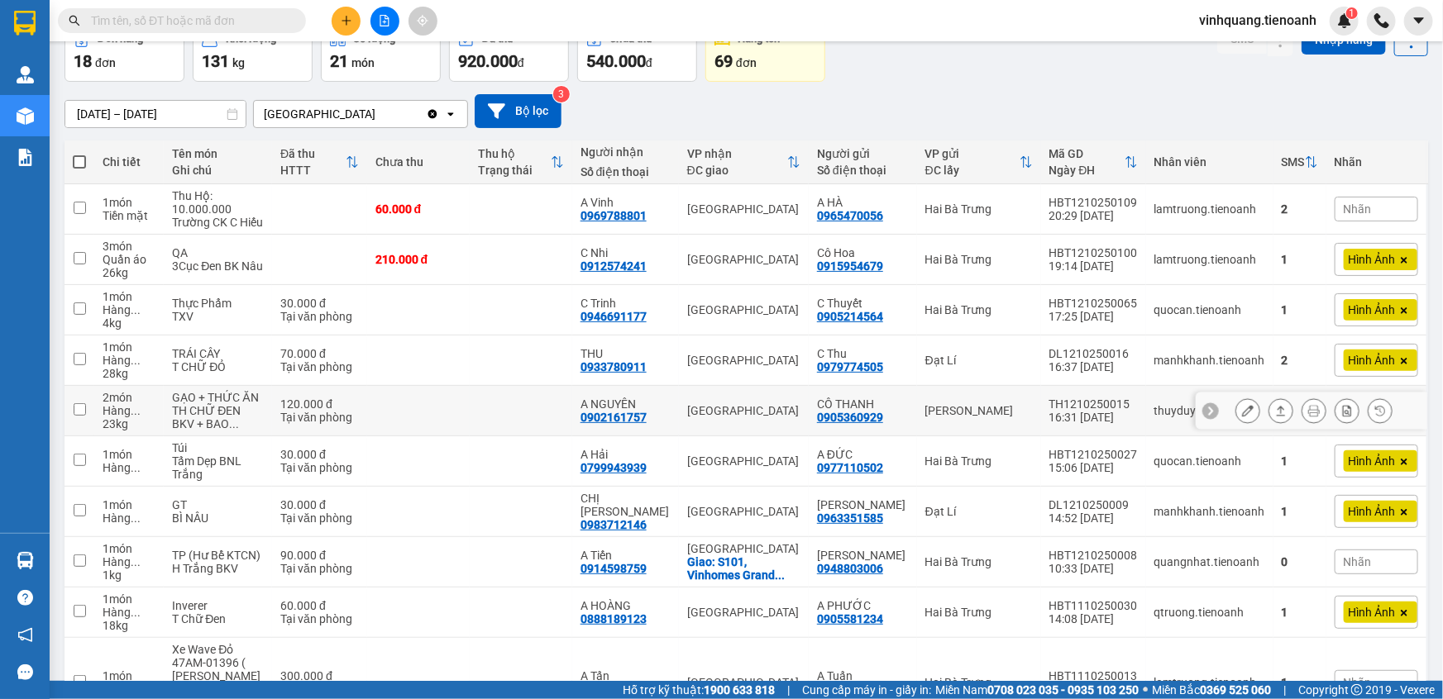
scroll to position [217, 0]
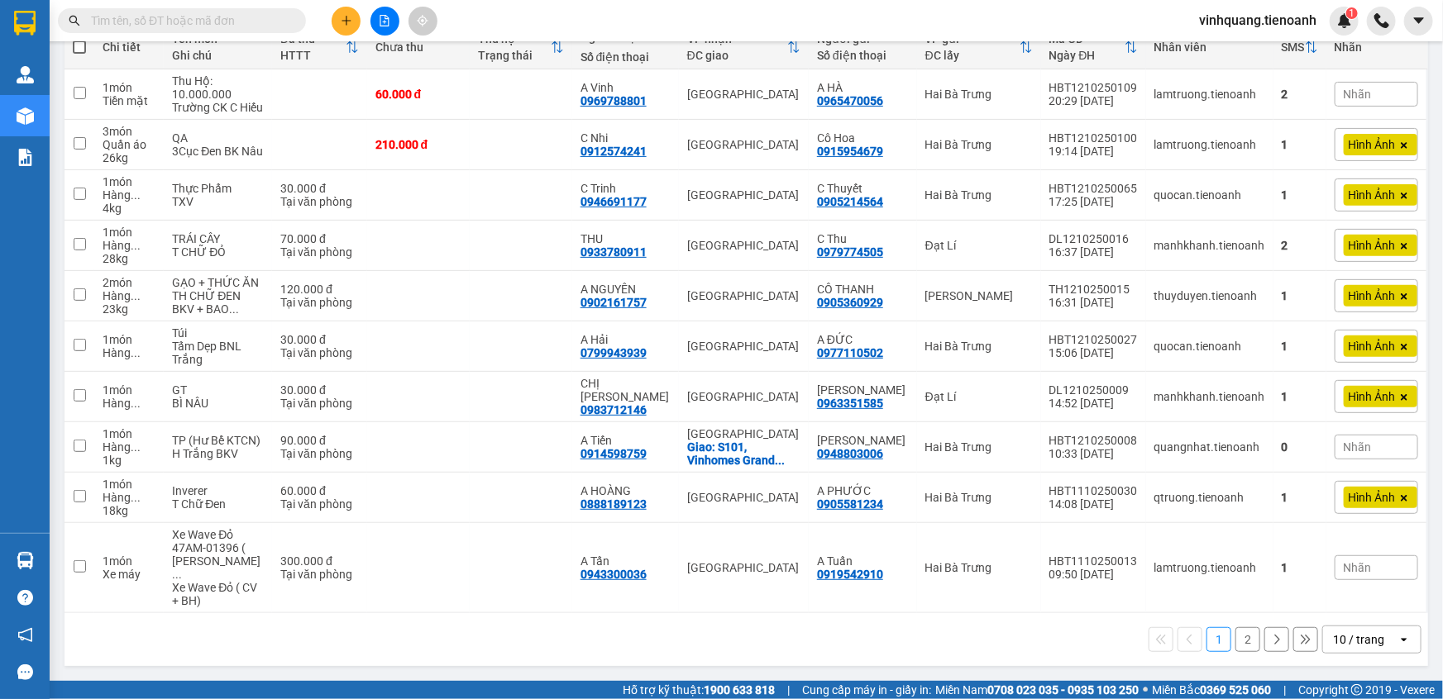
click at [1355, 640] on div "10 / trang" at bounding box center [1358, 640] width 51 height 17
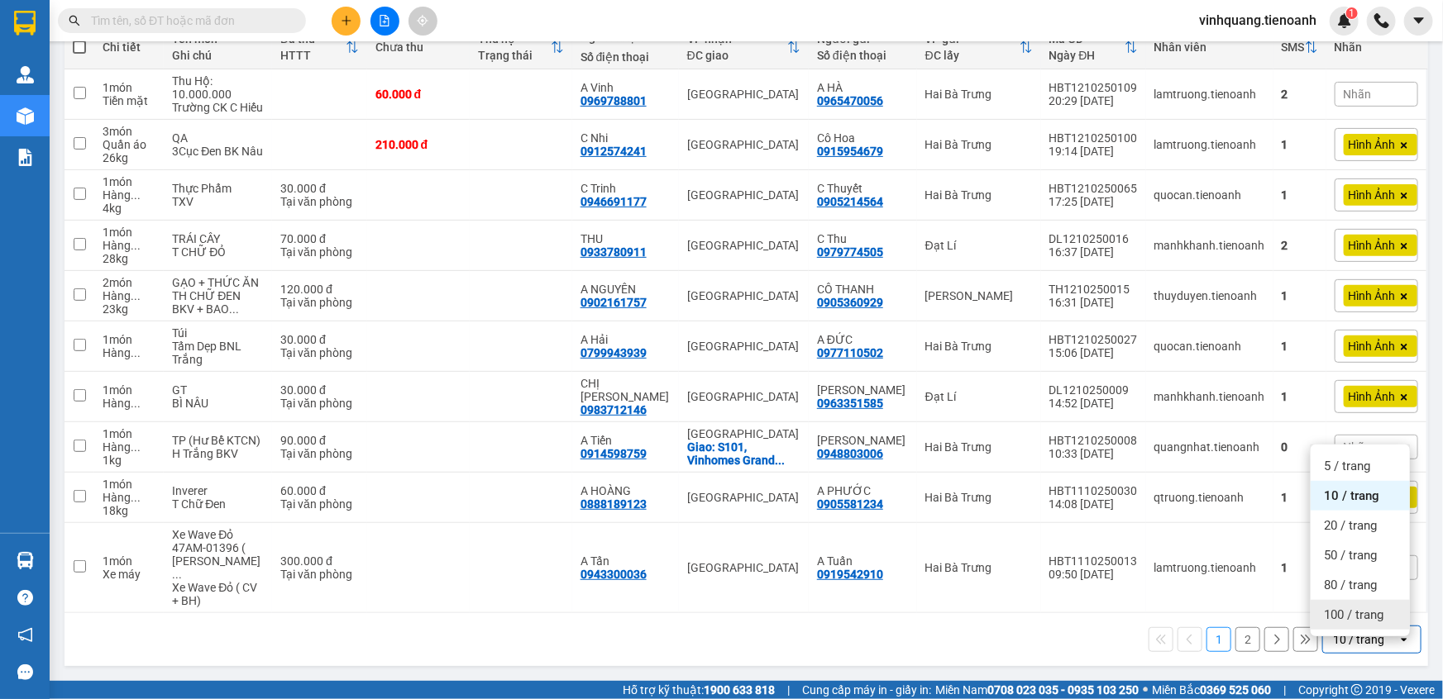
click at [1344, 607] on span "100 / trang" at bounding box center [1353, 615] width 60 height 17
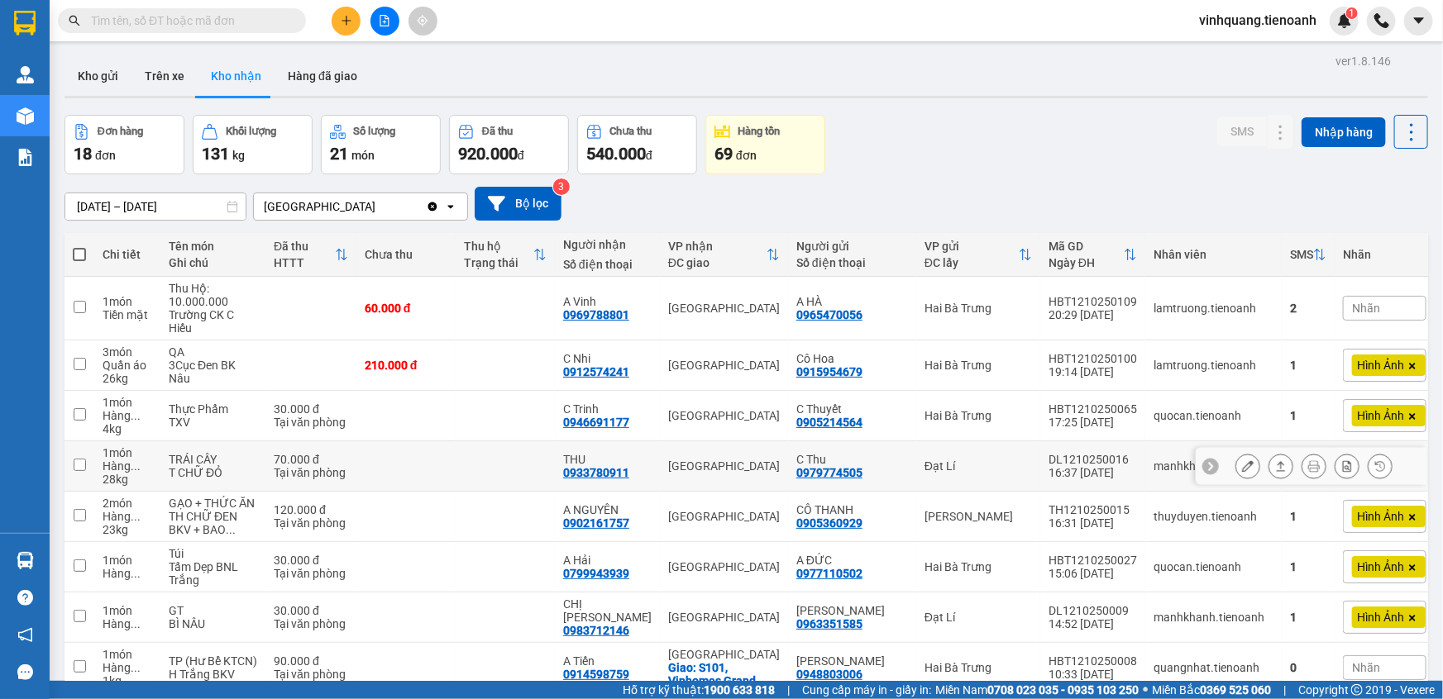
scroll to position [0, 0]
